Goal: Task Accomplishment & Management: Use online tool/utility

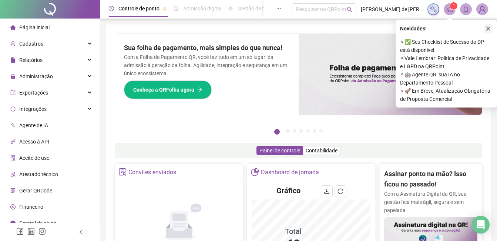
click at [491, 28] on button "button" at bounding box center [488, 28] width 9 height 9
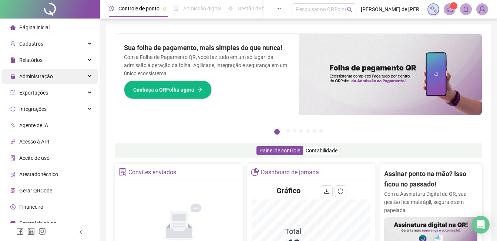
click at [36, 76] on span "Administração" at bounding box center [36, 76] width 34 height 6
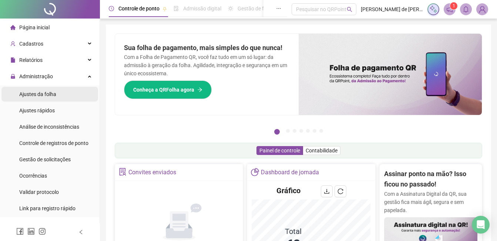
click at [42, 97] on span "Ajustes da folha" at bounding box center [37, 94] width 37 height 6
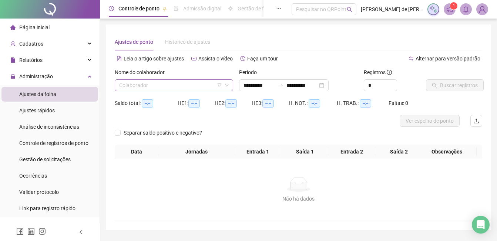
click at [168, 86] on input "search" at bounding box center [170, 85] width 103 height 11
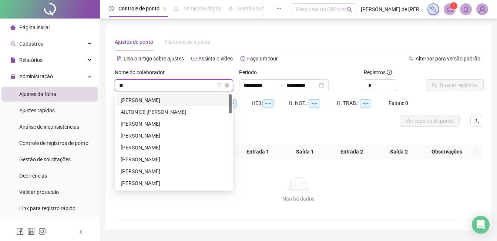
type input "***"
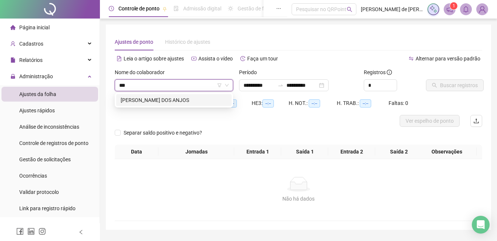
click at [174, 100] on div "[PERSON_NAME] DOS ANJOS" at bounding box center [174, 100] width 107 height 8
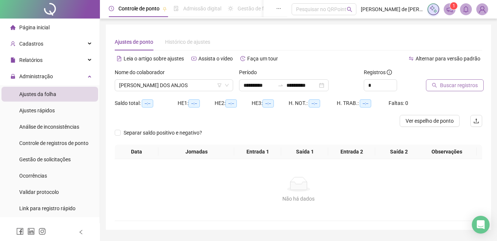
click at [433, 87] on icon "search" at bounding box center [434, 85] width 5 height 5
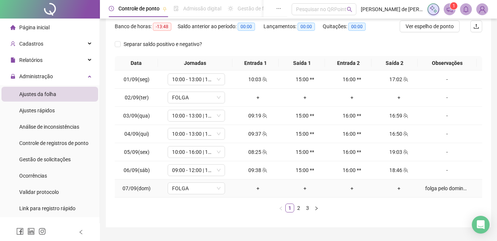
scroll to position [113, 0]
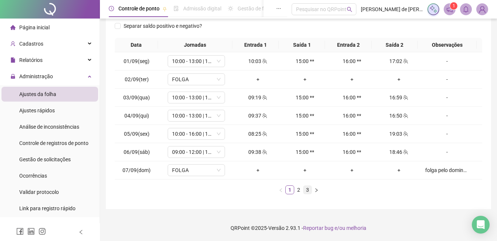
click at [303, 187] on link "3" at bounding box center [307, 189] width 8 height 8
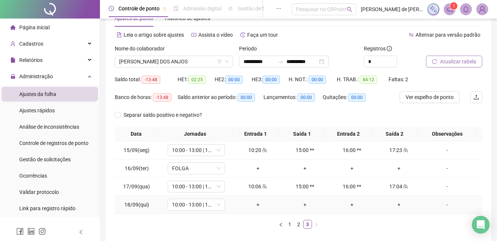
scroll to position [0, 0]
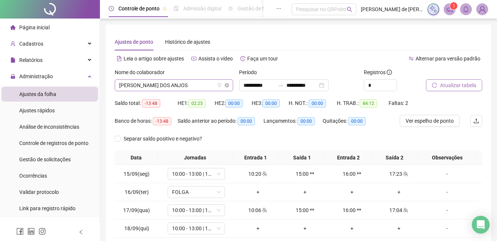
click at [184, 88] on span "[PERSON_NAME] DOS ANJOS" at bounding box center [174, 85] width 110 height 11
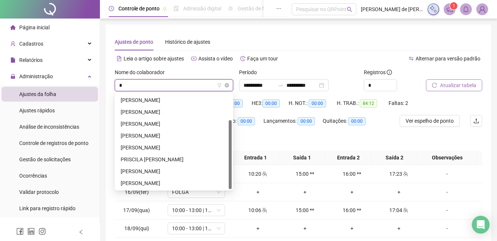
scroll to position [36, 0]
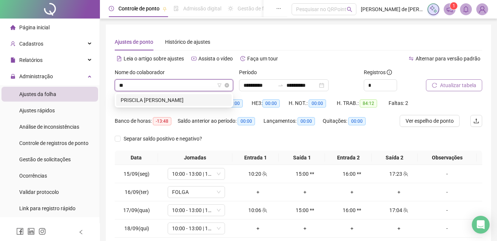
type input "***"
click at [189, 101] on div "PRISCILA [PERSON_NAME]" at bounding box center [174, 100] width 107 height 8
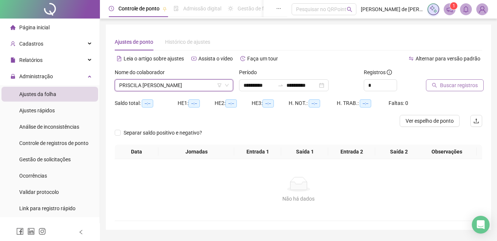
click at [450, 82] on span "Buscar registros" at bounding box center [459, 85] width 38 height 8
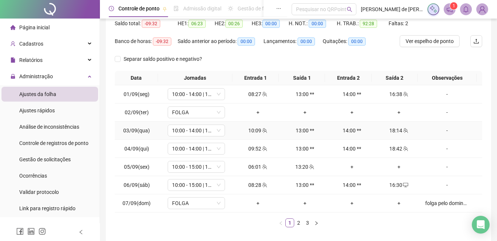
scroll to position [113, 0]
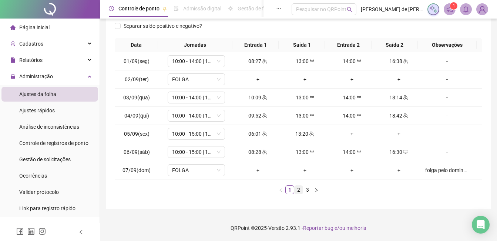
click at [300, 188] on link "2" at bounding box center [299, 189] width 8 height 8
click at [308, 188] on link "3" at bounding box center [307, 189] width 8 height 8
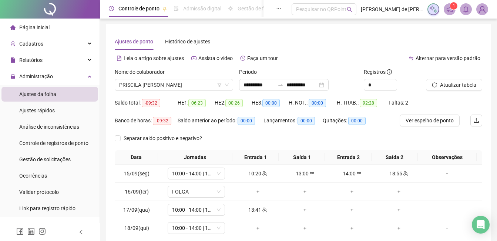
scroll to position [0, 0]
